Goal: Transaction & Acquisition: Purchase product/service

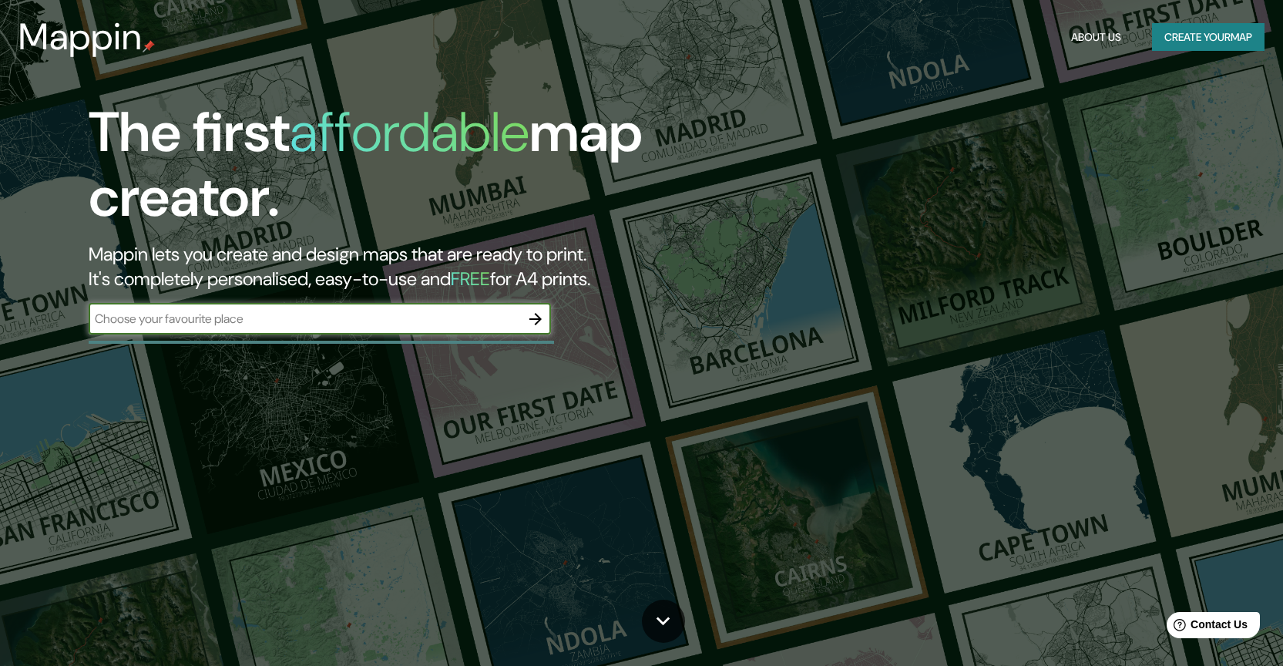
click at [334, 317] on input "text" at bounding box center [305, 319] width 432 height 18
type input "[GEOGRAPHIC_DATA]"
click at [536, 320] on icon "button" at bounding box center [535, 319] width 18 height 18
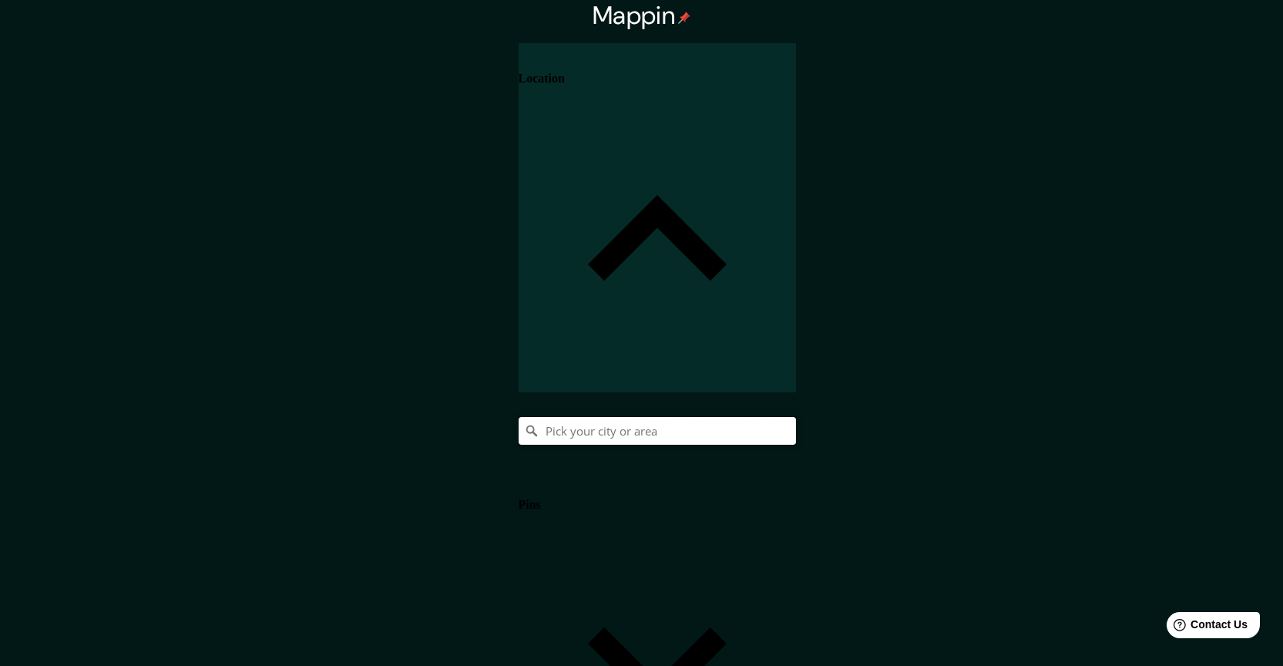
click at [796, 417] on input "Pick your city or area" at bounding box center [657, 431] width 277 height 28
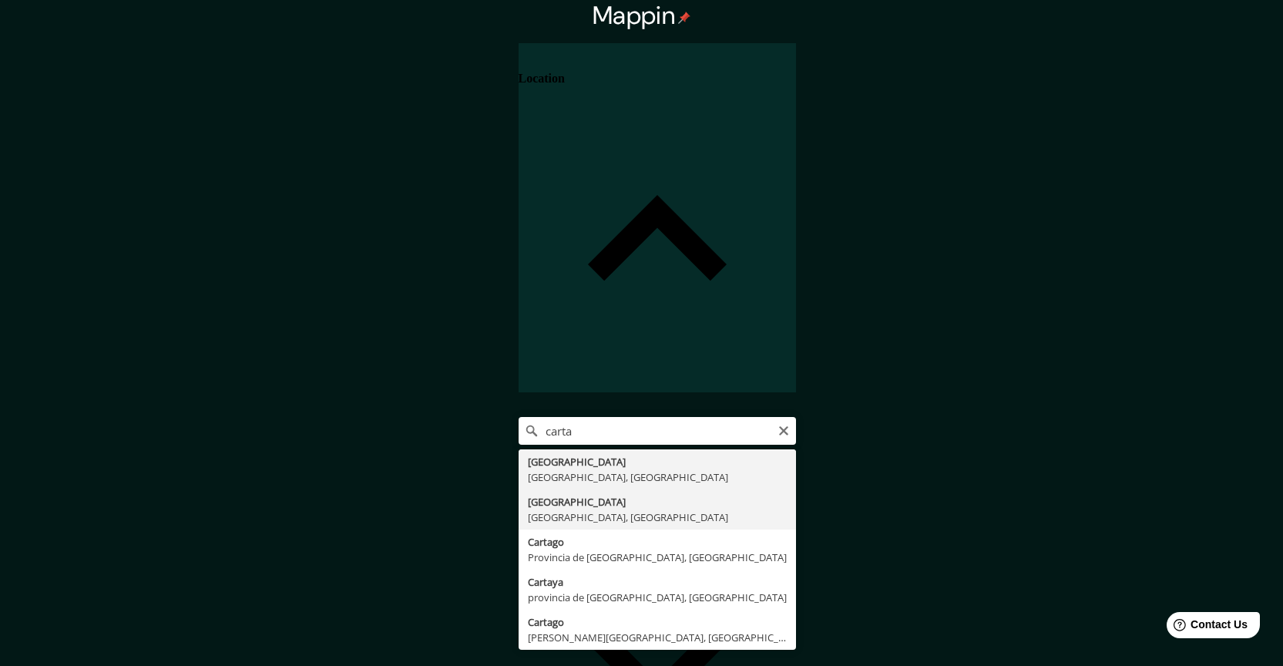
type input "[GEOGRAPHIC_DATA], [GEOGRAPHIC_DATA], [GEOGRAPHIC_DATA]"
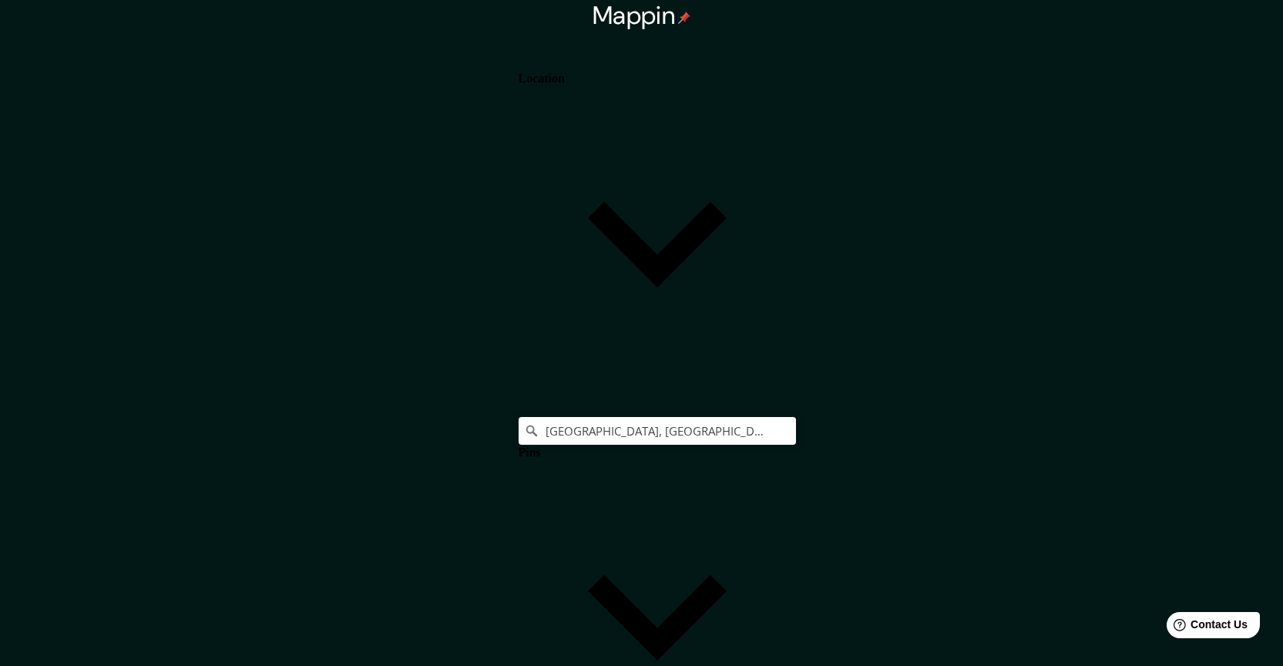
click at [565, 80] on h4 "Location" at bounding box center [542, 79] width 46 height 14
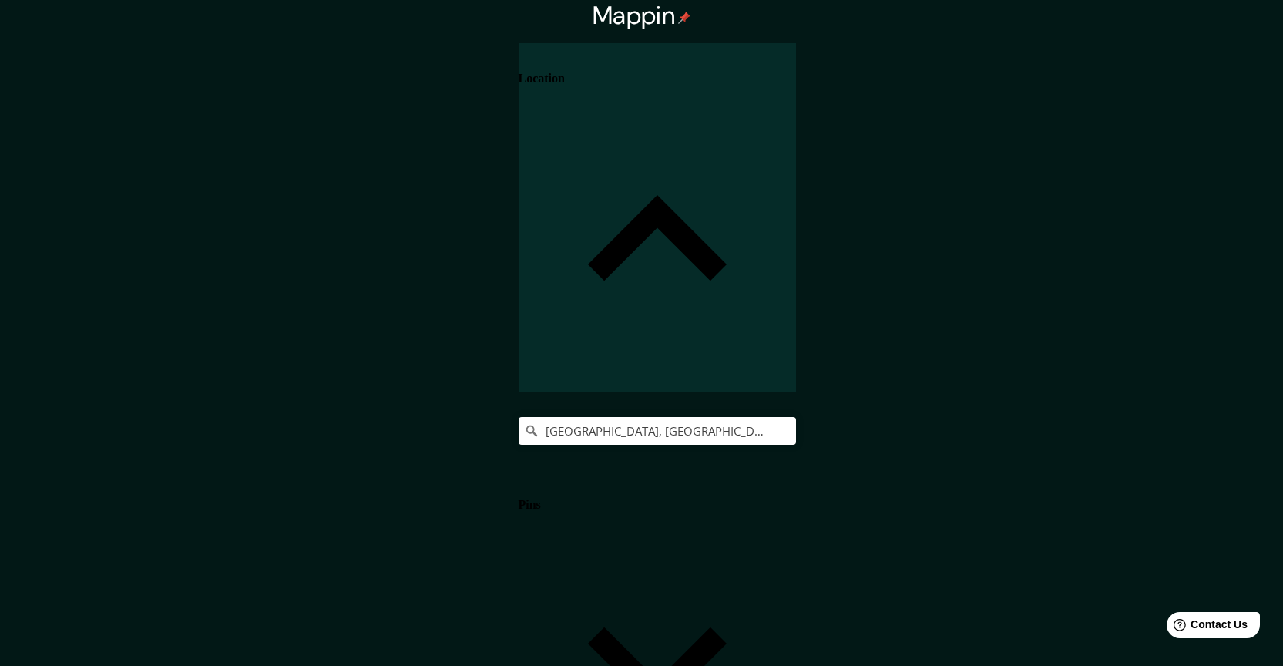
click at [565, 80] on h4 "Location" at bounding box center [542, 79] width 46 height 14
click at [727, 195] on icon at bounding box center [657, 238] width 139 height 86
click at [796, 469] on div "Pins" at bounding box center [657, 643] width 277 height 349
